Goal: Information Seeking & Learning: Check status

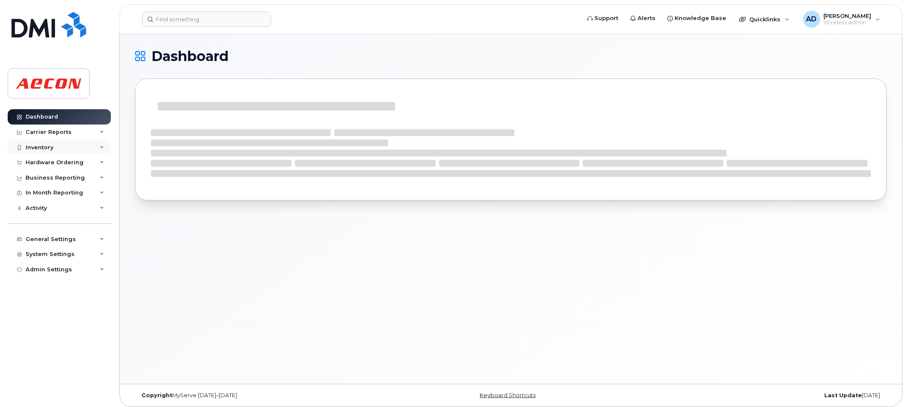
click at [80, 147] on div "Inventory" at bounding box center [59, 147] width 103 height 15
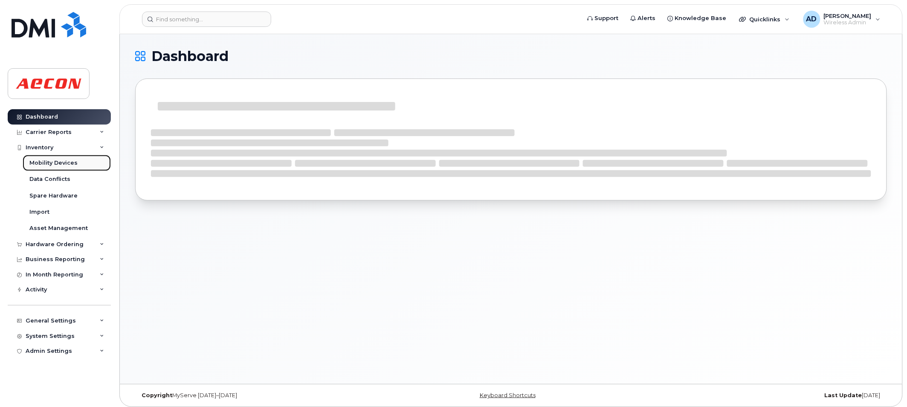
click at [61, 165] on div "Mobility Devices" at bounding box center [53, 163] width 48 height 8
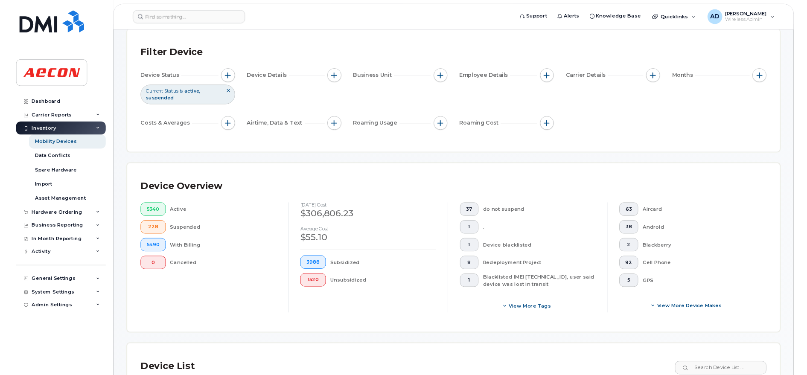
scroll to position [47, 0]
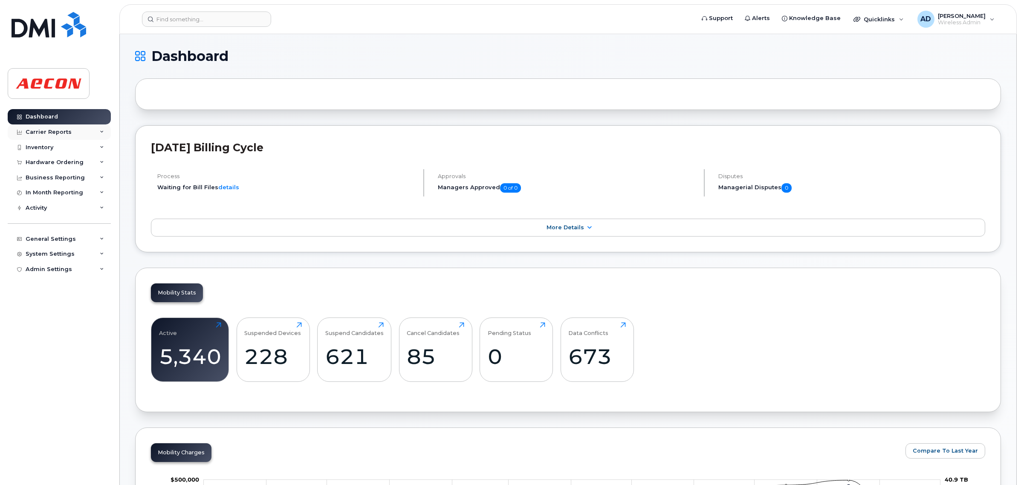
drag, startPoint x: 88, startPoint y: 133, endPoint x: 84, endPoint y: 133, distance: 4.3
click at [88, 133] on div "Carrier Reports" at bounding box center [59, 132] width 103 height 15
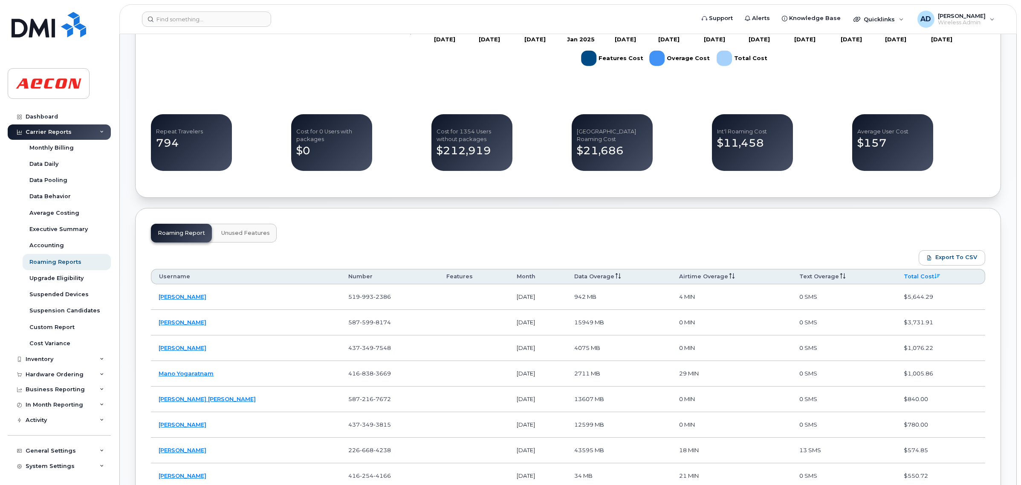
scroll to position [320, 0]
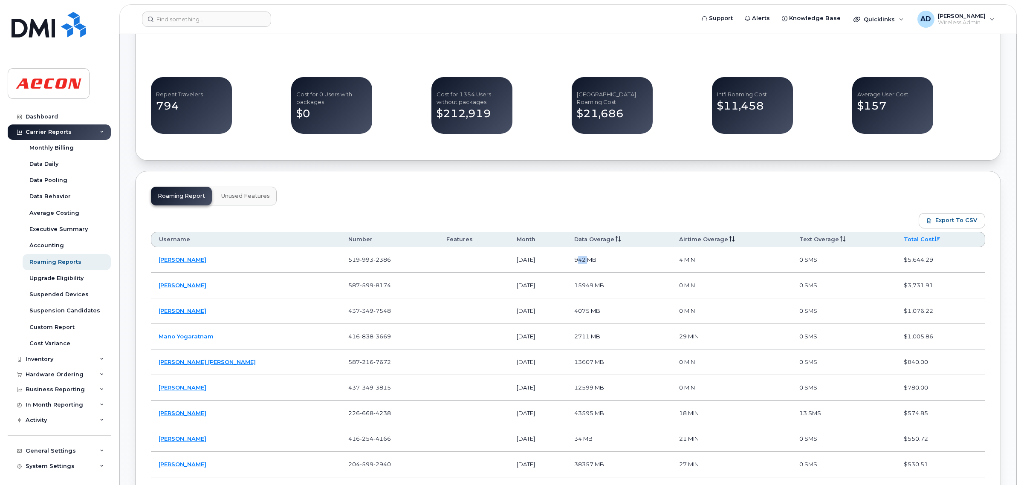
drag, startPoint x: 561, startPoint y: 261, endPoint x: 553, endPoint y: 261, distance: 7.7
click at [567, 261] on td "942 MB" at bounding box center [619, 260] width 105 height 26
drag, startPoint x: 580, startPoint y: 259, endPoint x: 548, endPoint y: 259, distance: 31.6
click at [567, 259] on td "942 MB" at bounding box center [619, 260] width 105 height 26
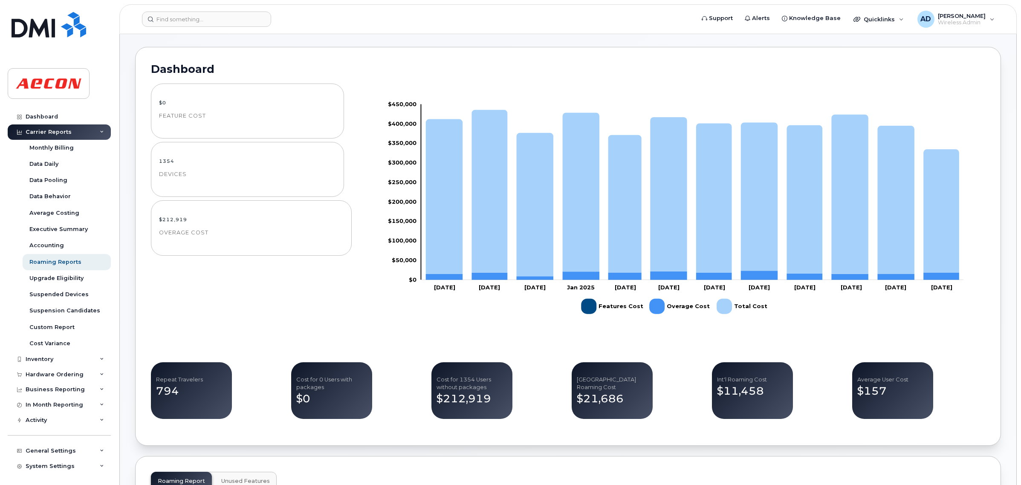
scroll to position [53, 0]
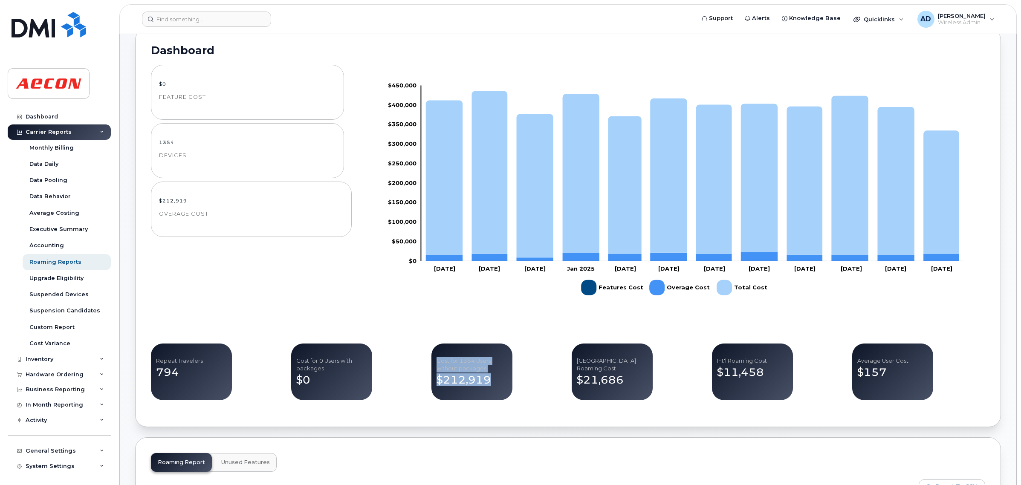
drag, startPoint x: 479, startPoint y: 380, endPoint x: 438, endPoint y: 361, distance: 45.6
click at [438, 361] on div "Cost for 1354 Users without packages $212,919" at bounding box center [472, 372] width 81 height 57
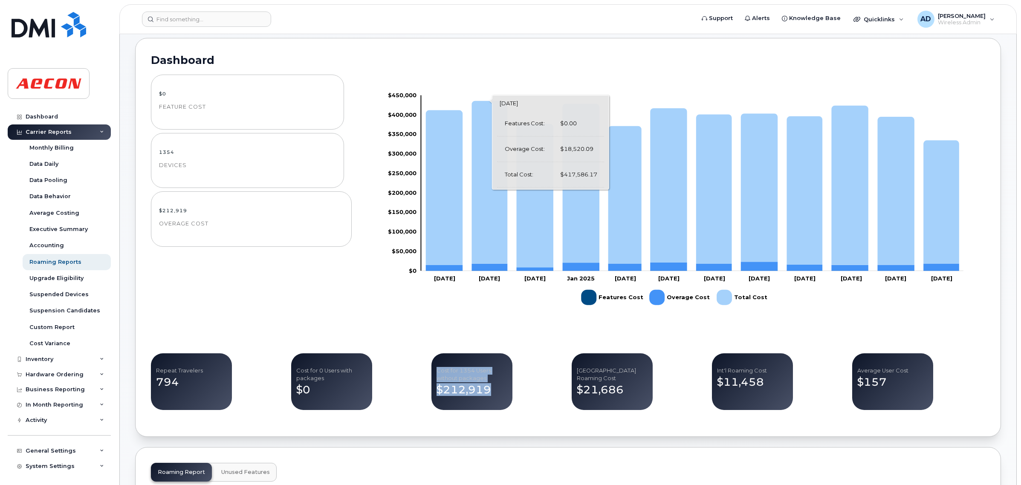
scroll to position [0, 0]
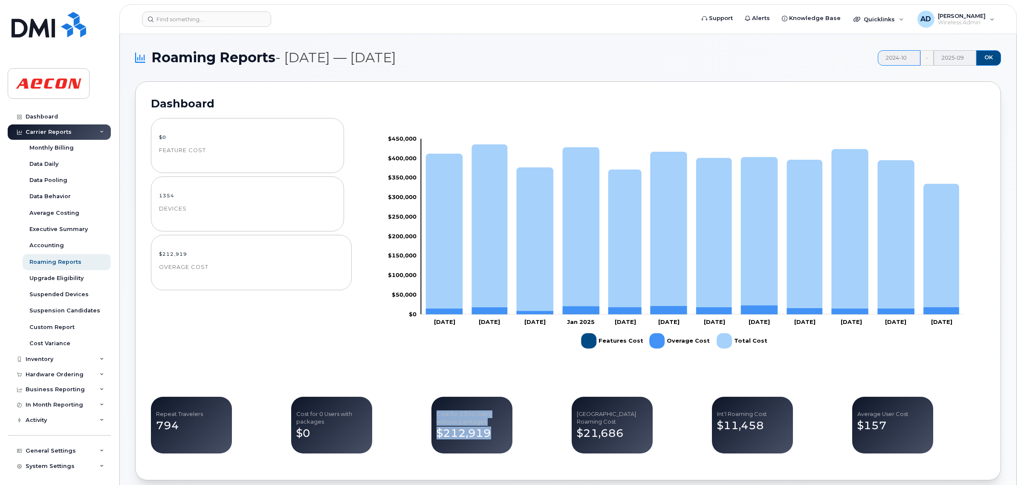
click at [910, 61] on input "2024-10" at bounding box center [899, 57] width 43 height 15
click at [951, 133] on span "Sep" at bounding box center [957, 134] width 32 height 15
click at [915, 61] on input "2025-09" at bounding box center [899, 57] width 43 height 15
click at [926, 133] on span "Aug" at bounding box center [926, 134] width 32 height 15
type input "2025-08"
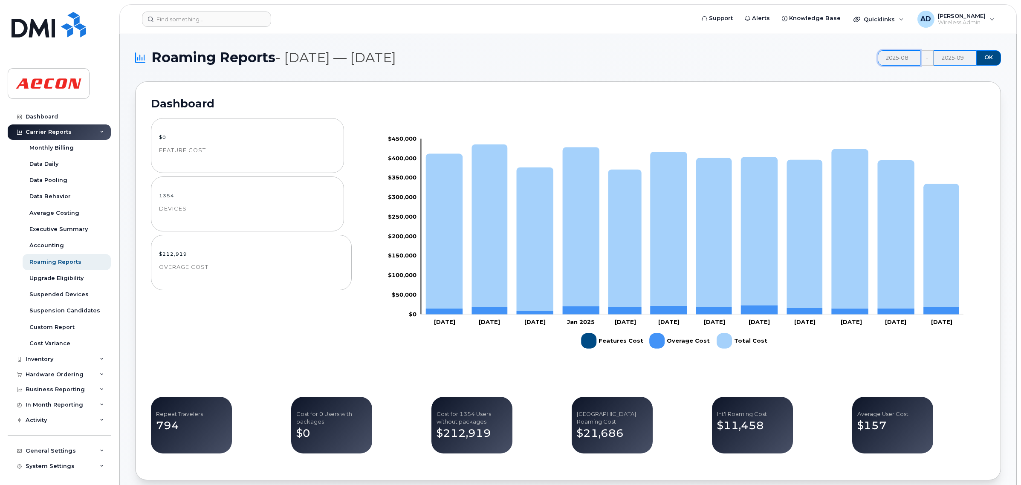
click at [958, 62] on input "2025-09" at bounding box center [955, 57] width 43 height 15
click at [932, 135] on span "Aug" at bounding box center [929, 134] width 32 height 15
type input "2025-08"
click at [975, 56] on div "2025-08 - 2025-08 OK" at bounding box center [939, 57] width 123 height 15
click at [998, 56] on button "OK" at bounding box center [989, 57] width 25 height 15
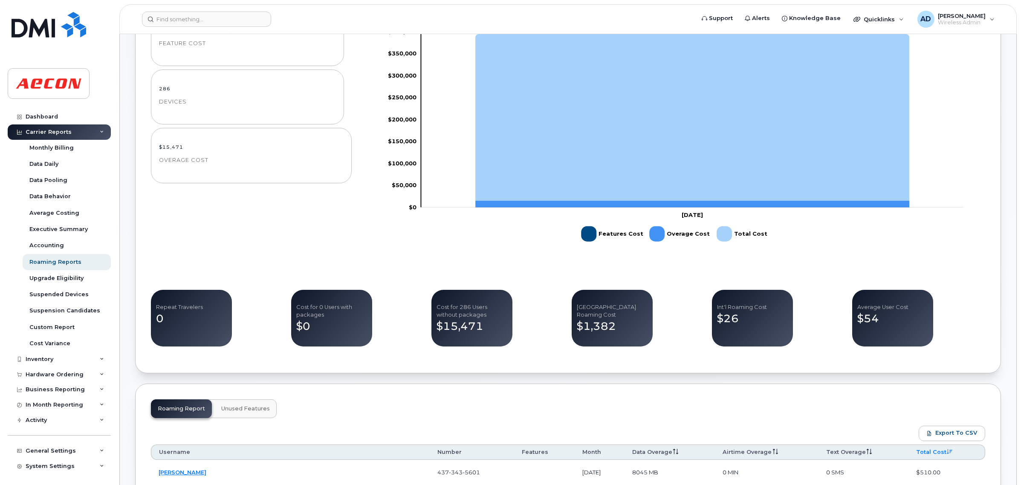
scroll to position [107, 0]
drag, startPoint x: 484, startPoint y: 329, endPoint x: 441, endPoint y: 325, distance: 43.7
click at [441, 325] on h2 "$15,471" at bounding box center [472, 326] width 71 height 13
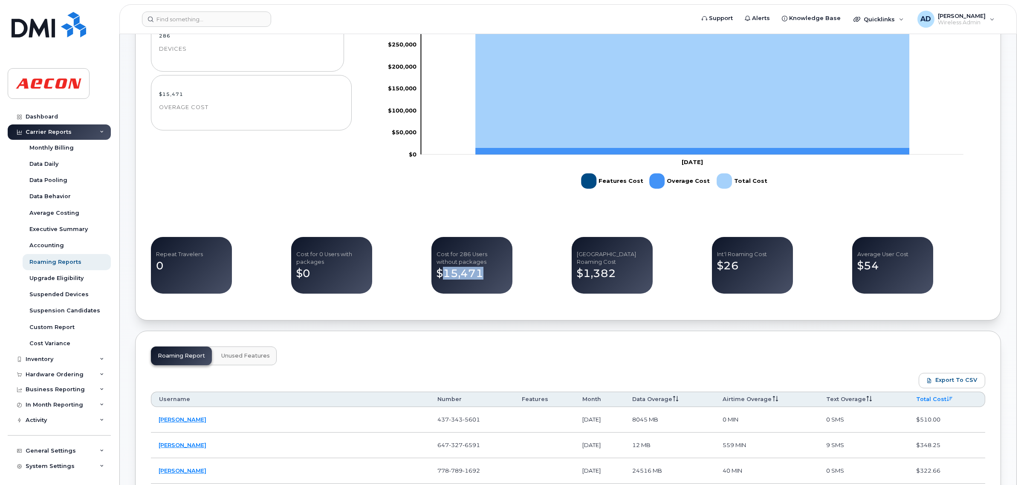
scroll to position [213, 0]
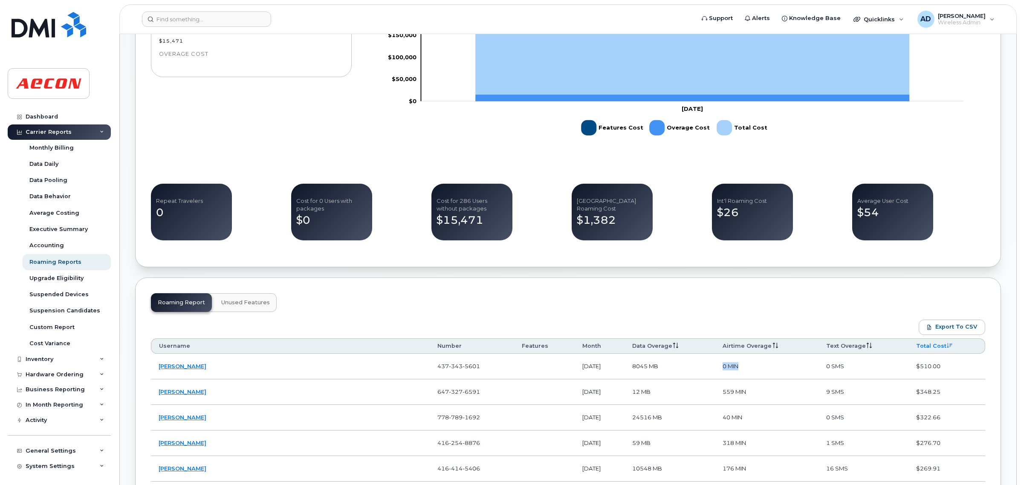
drag, startPoint x: 678, startPoint y: 372, endPoint x: 630, endPoint y: 367, distance: 48.9
click at [630, 367] on tr "[PERSON_NAME] 437 343 5601 [DATE] 8045 MB 0 MIN 0 SMS $510.00" at bounding box center [568, 367] width 835 height 26
click at [725, 370] on td "0 MIN" at bounding box center [767, 367] width 104 height 26
drag, startPoint x: 626, startPoint y: 218, endPoint x: 569, endPoint y: 223, distance: 56.5
click at [569, 223] on div "Repeat Travelers 0 Cost for 0 Users with packages $0 Cost for 286 Users without…" at bounding box center [568, 214] width 835 height 60
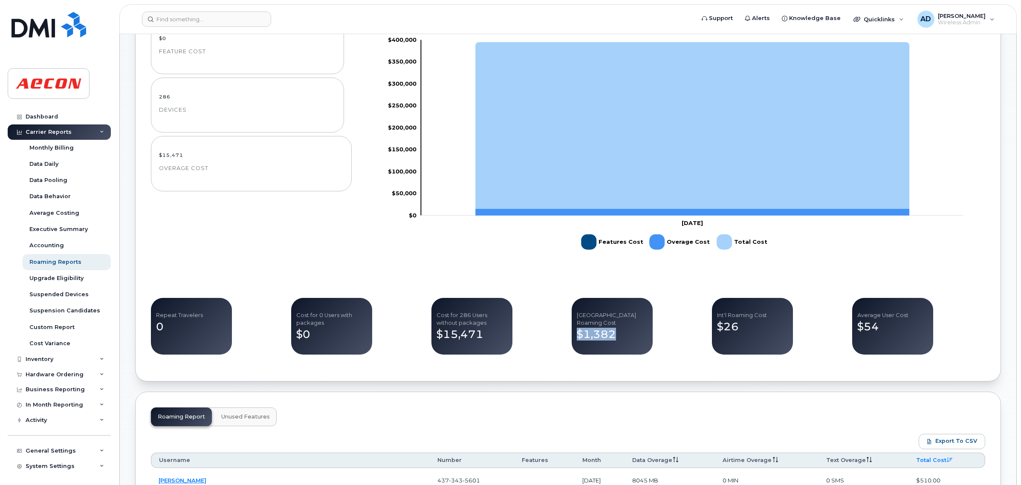
scroll to position [107, 0]
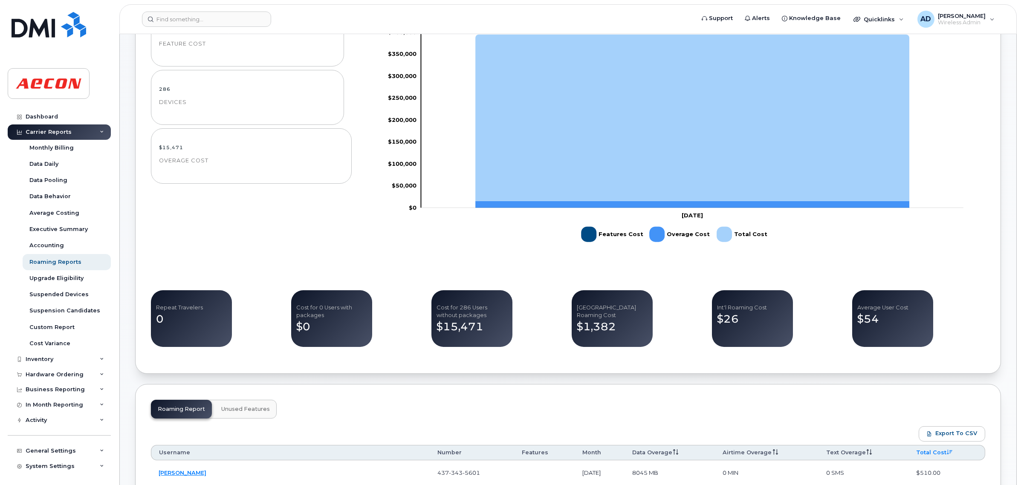
click at [856, 218] on rect at bounding box center [674, 139] width 623 height 256
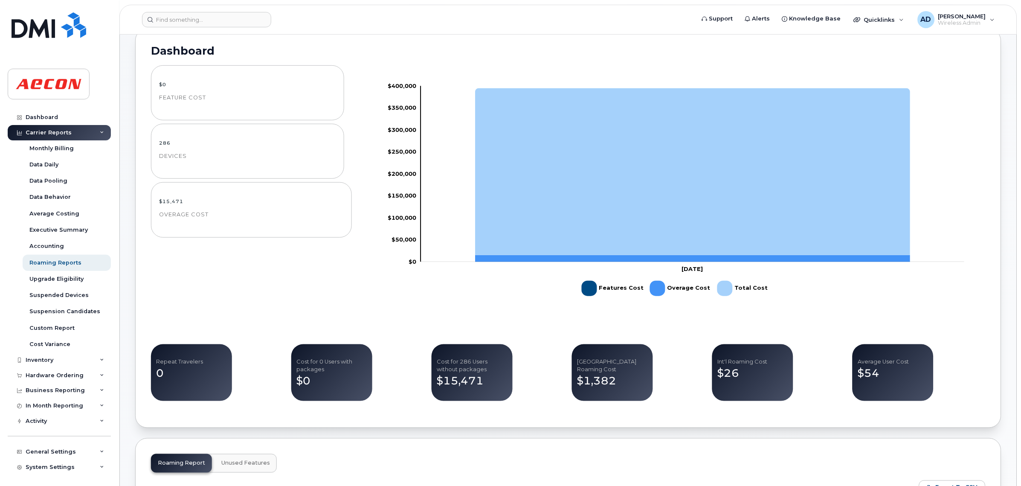
scroll to position [53, 0]
